Goal: Complete application form: Complete application form

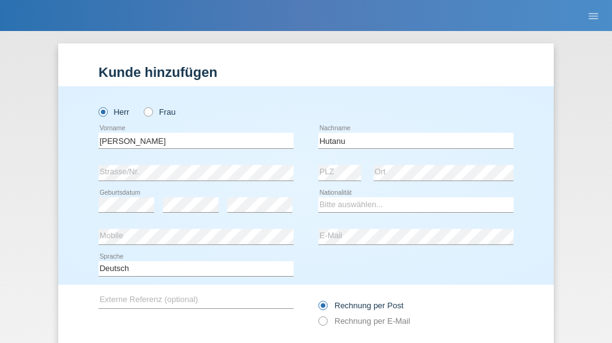
type input "Hutanu"
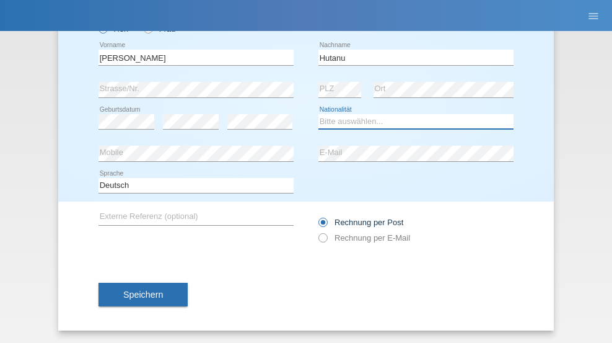
select select "OM"
select select "C"
select select "01"
select select "09"
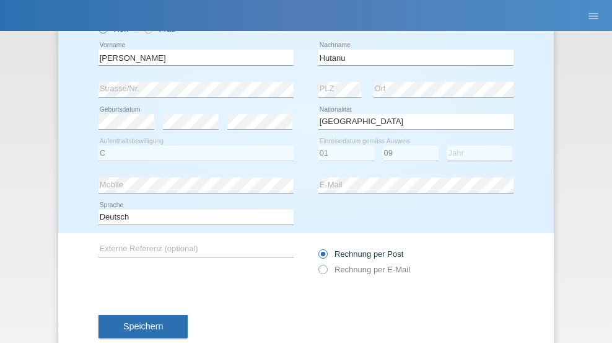
select select "2019"
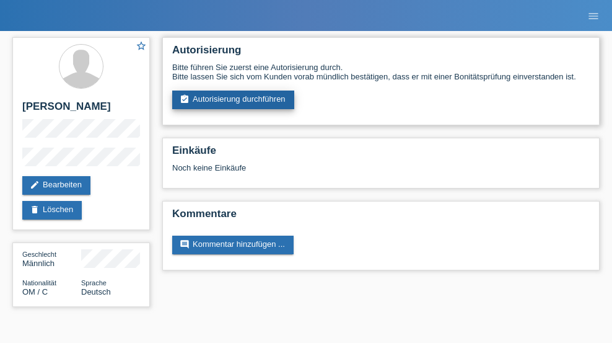
click at [234, 100] on link "assignment_turned_in Autorisierung durchführen" at bounding box center [233, 99] width 122 height 19
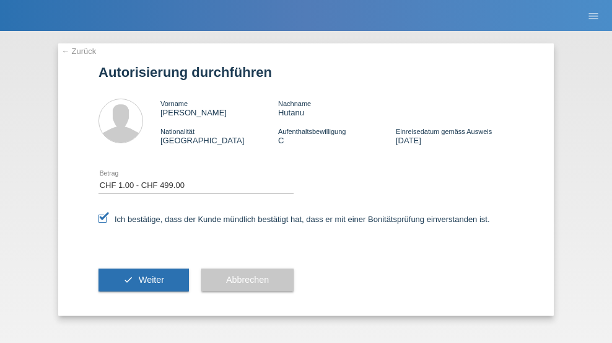
select select "1"
click at [144, 280] on span "Weiter" at bounding box center [151, 280] width 25 height 10
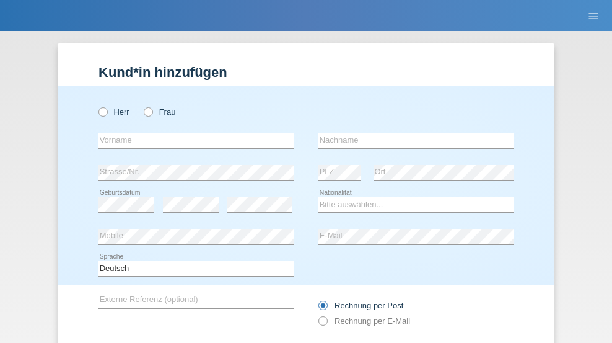
radio input "true"
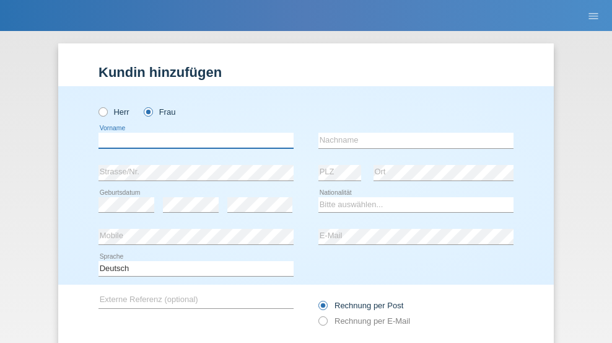
click at [192, 133] on input "text" at bounding box center [196, 140] width 195 height 15
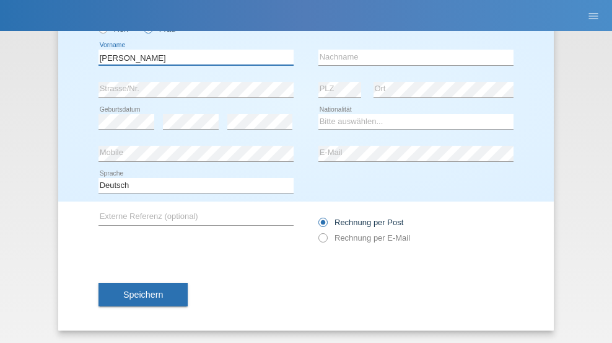
type input "Claudia"
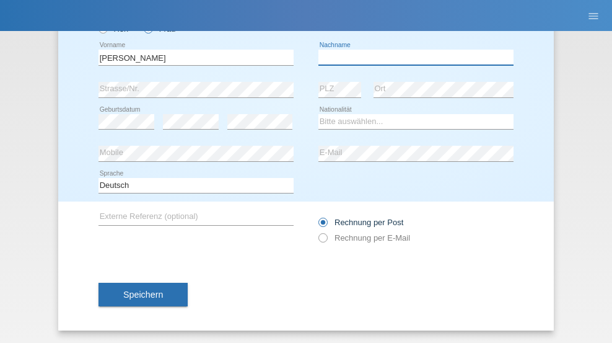
click at [412, 57] on input "text" at bounding box center [416, 57] width 195 height 15
type input "Stegmüller"
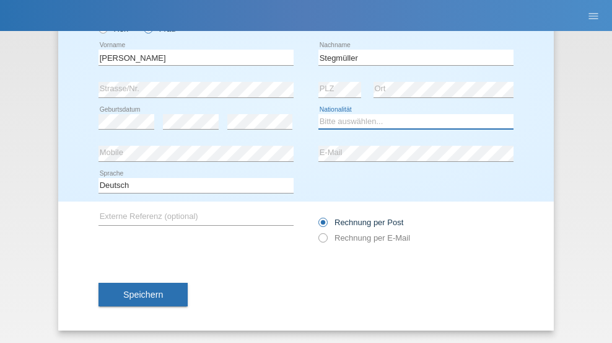
select select "CH"
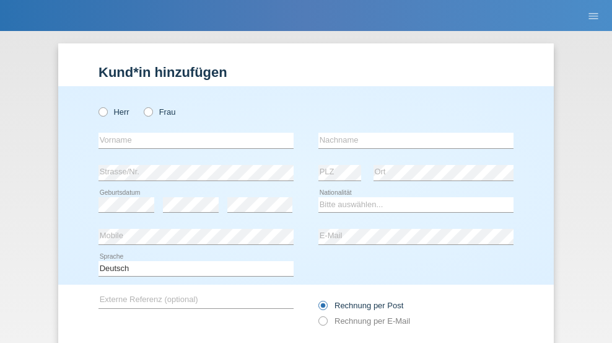
radio input "true"
click at [192, 133] on input "text" at bounding box center [196, 140] width 195 height 15
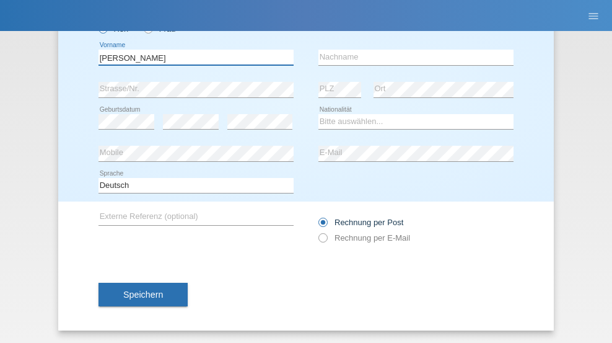
type input "[PERSON_NAME]"
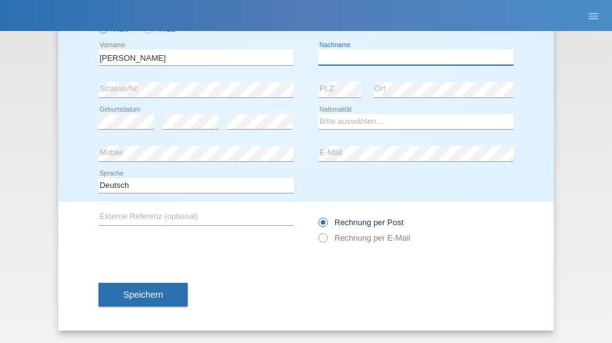
click at [412, 57] on input "text" at bounding box center [416, 57] width 195 height 15
type input "[PERSON_NAME]"
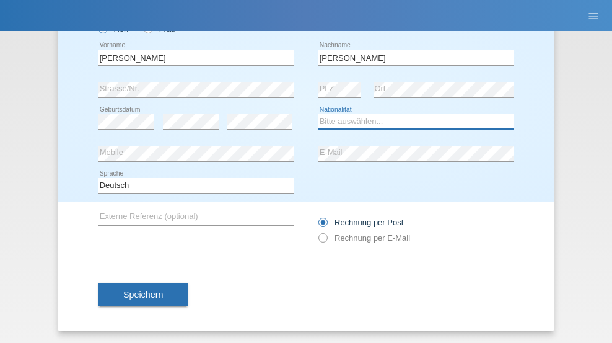
select select "CH"
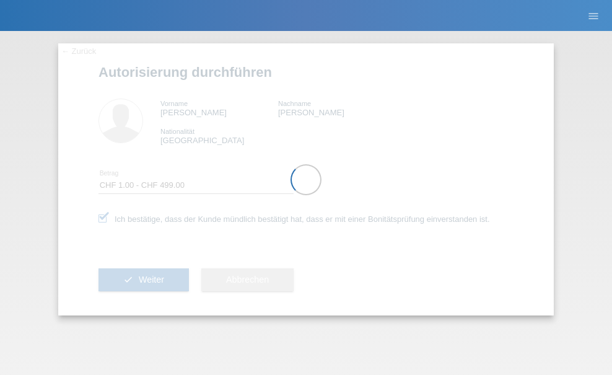
select select "1"
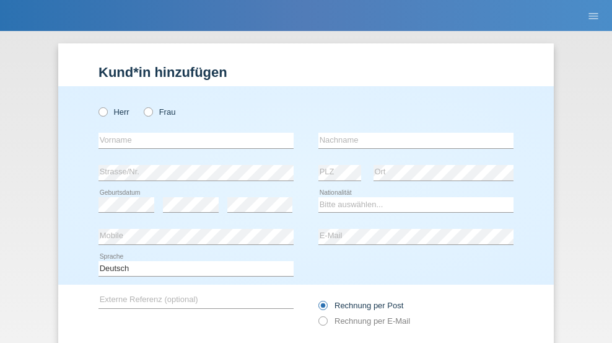
radio input "true"
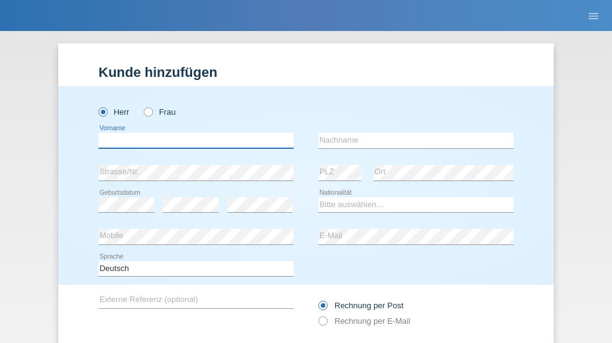
click at [192, 133] on input "text" at bounding box center [196, 140] width 195 height 15
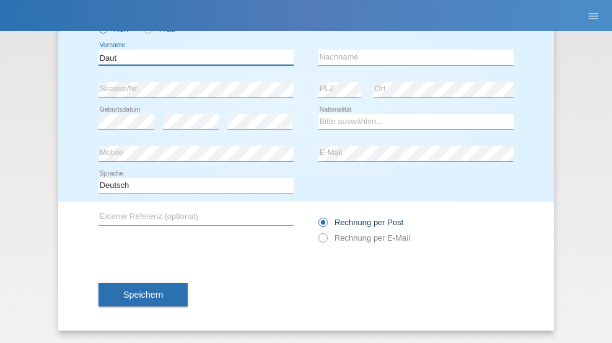
type input "Daut"
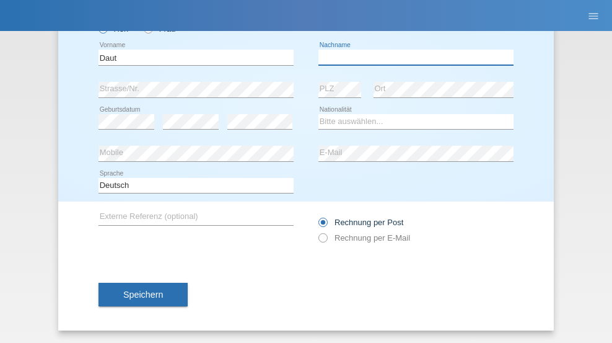
click at [412, 57] on input "text" at bounding box center [416, 57] width 195 height 15
type input "Berisha"
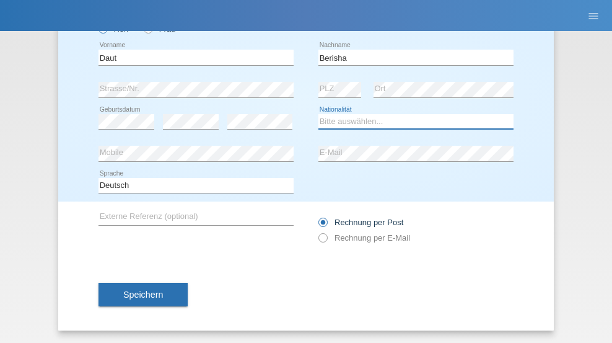
select select "XK"
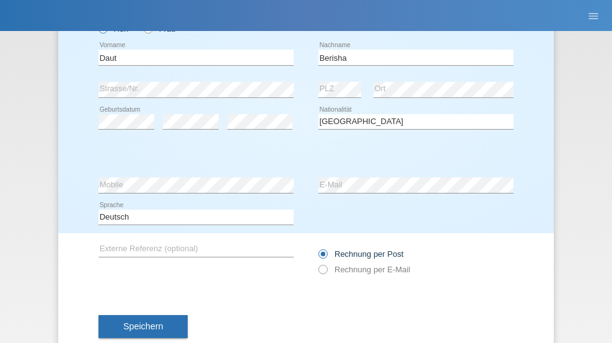
select select "C"
select select "24"
select select "09"
select select "1975"
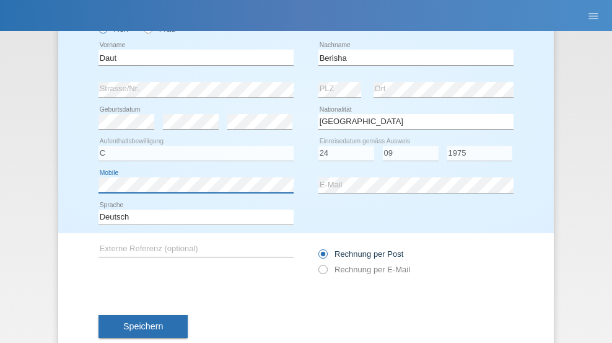
scroll to position [115, 0]
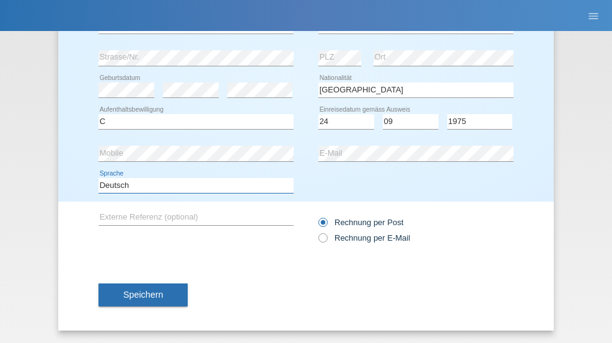
select select "en"
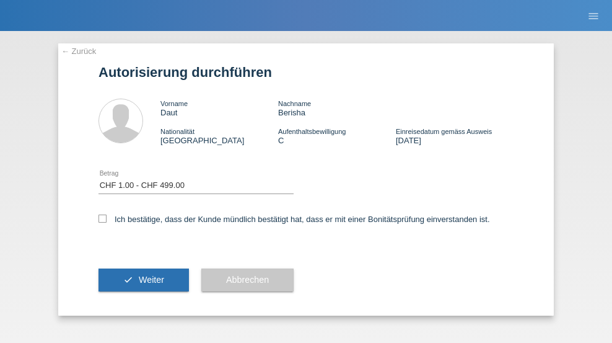
select select "1"
checkbox input "true"
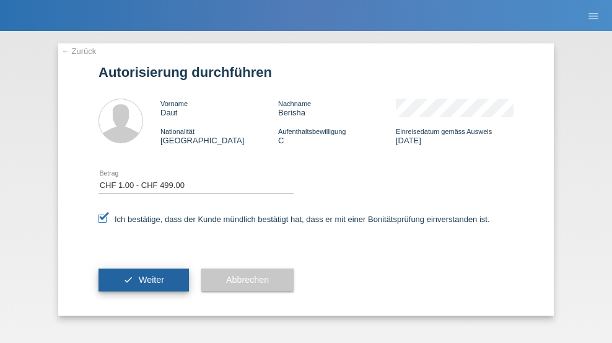
click at [144, 280] on span "Weiter" at bounding box center [151, 280] width 25 height 10
